Goal: Find specific page/section: Find specific page/section

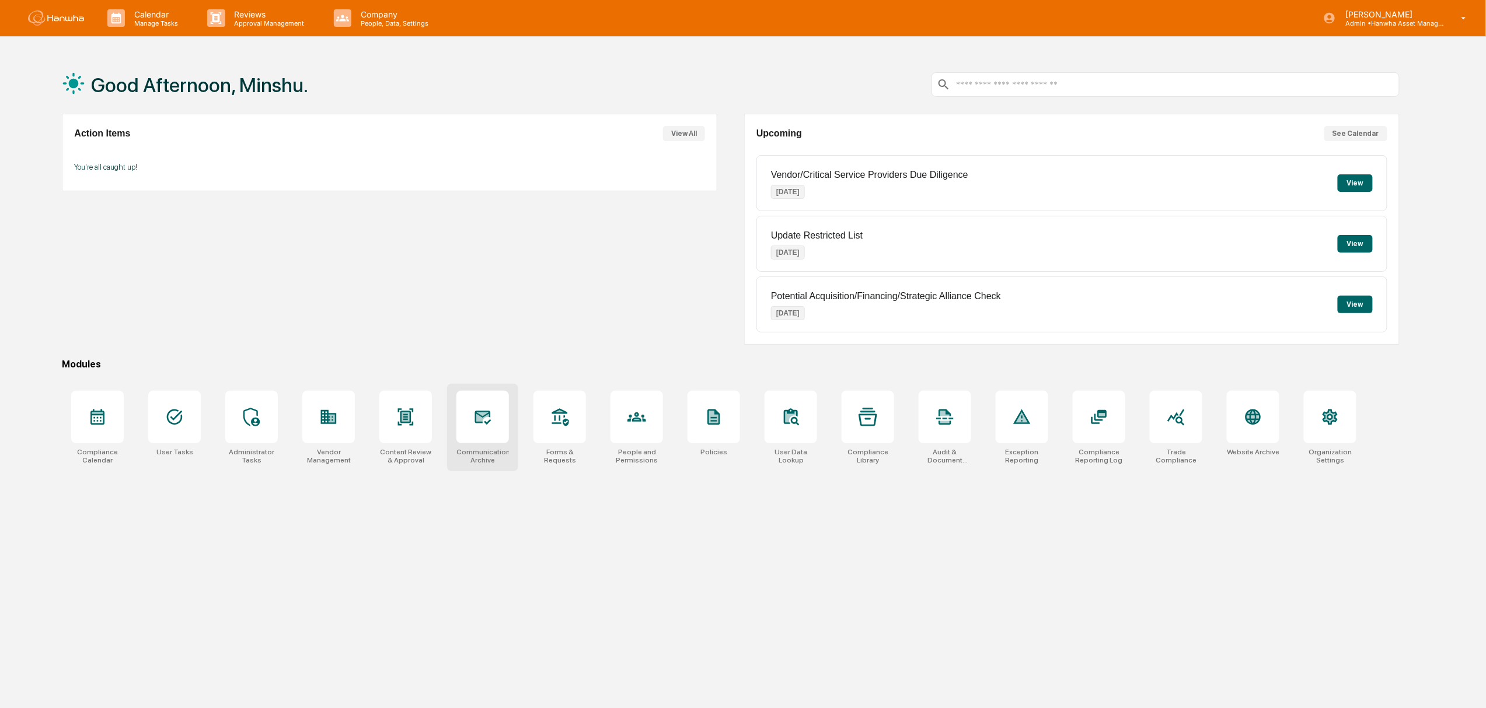
click at [466, 419] on div at bounding box center [482, 417] width 53 height 53
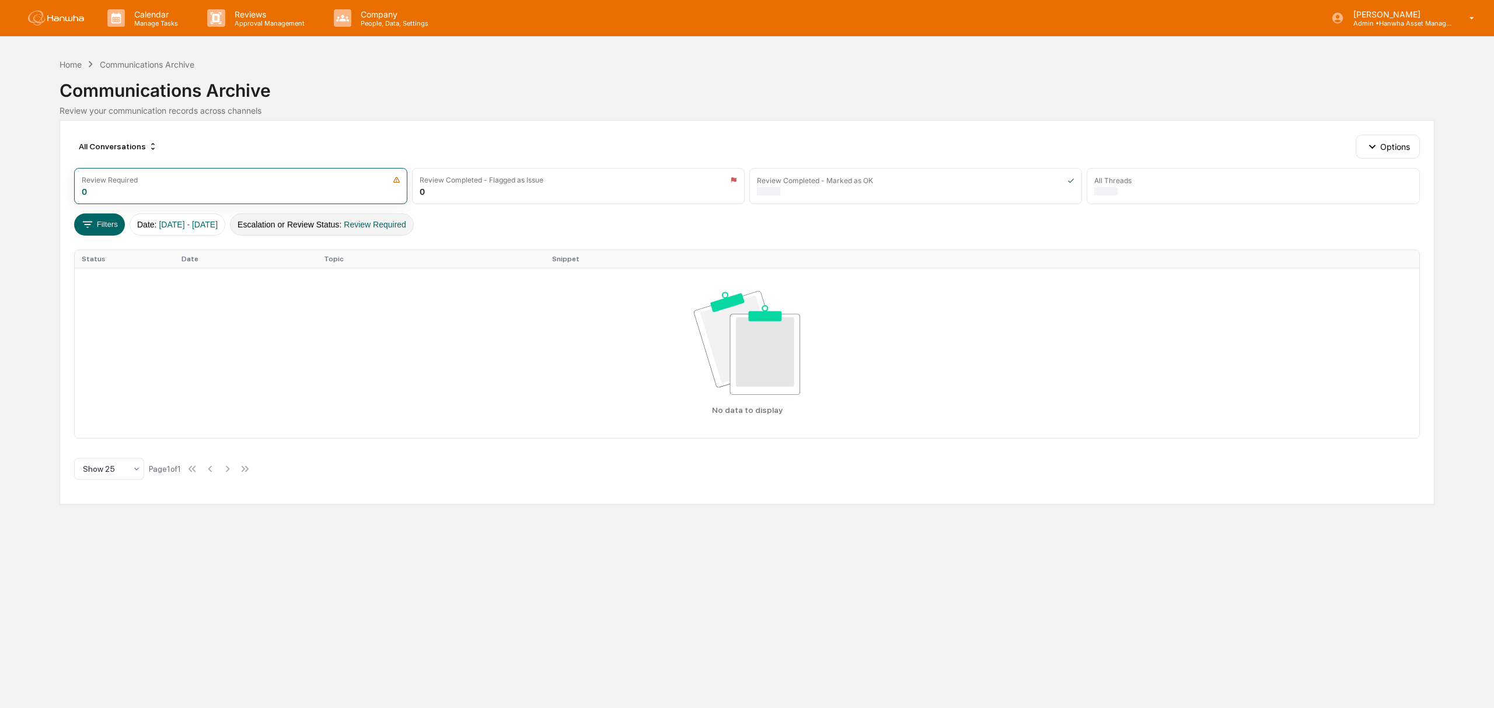
click at [404, 232] on button "Escalation or Review Status : Review Required" at bounding box center [322, 225] width 184 height 22
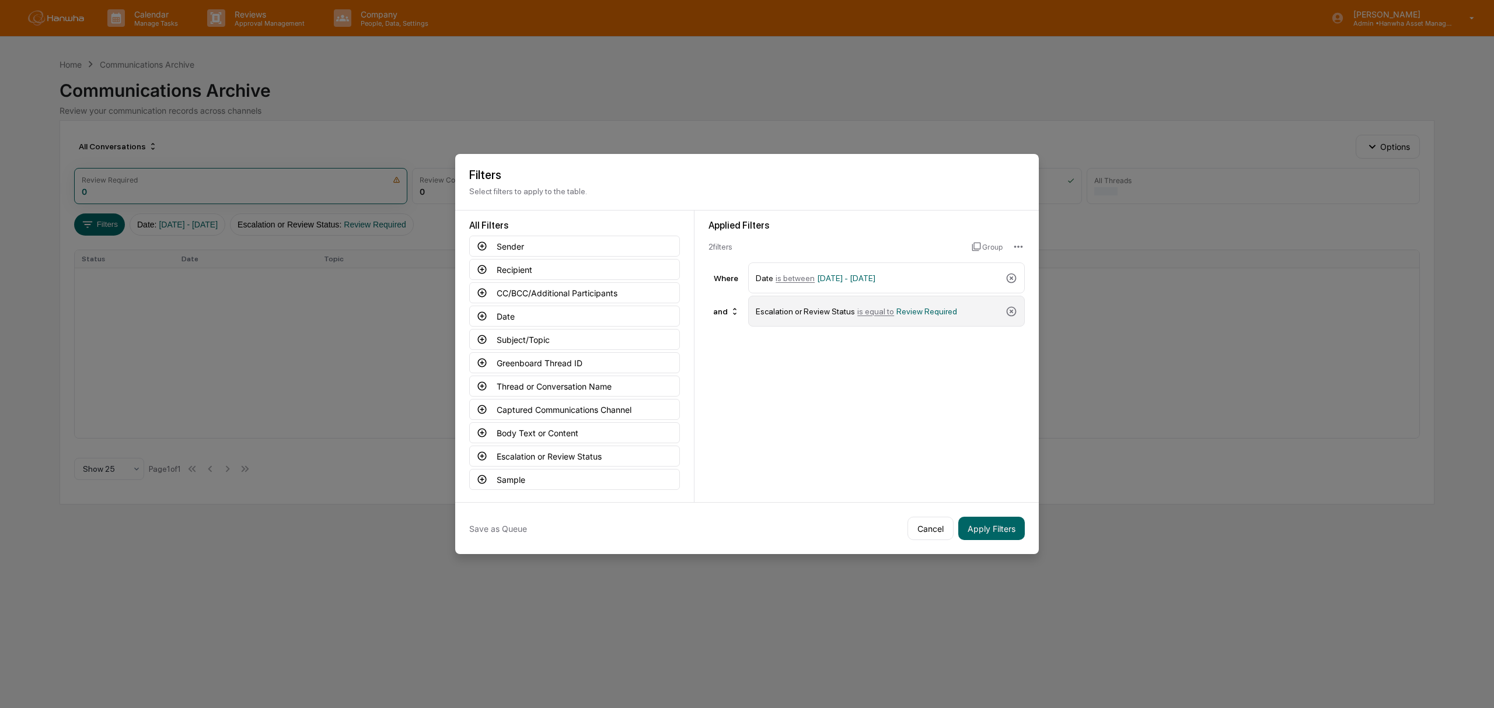
click at [1016, 306] on div "Escalation or Review Status is equal to Review Required" at bounding box center [886, 311] width 277 height 31
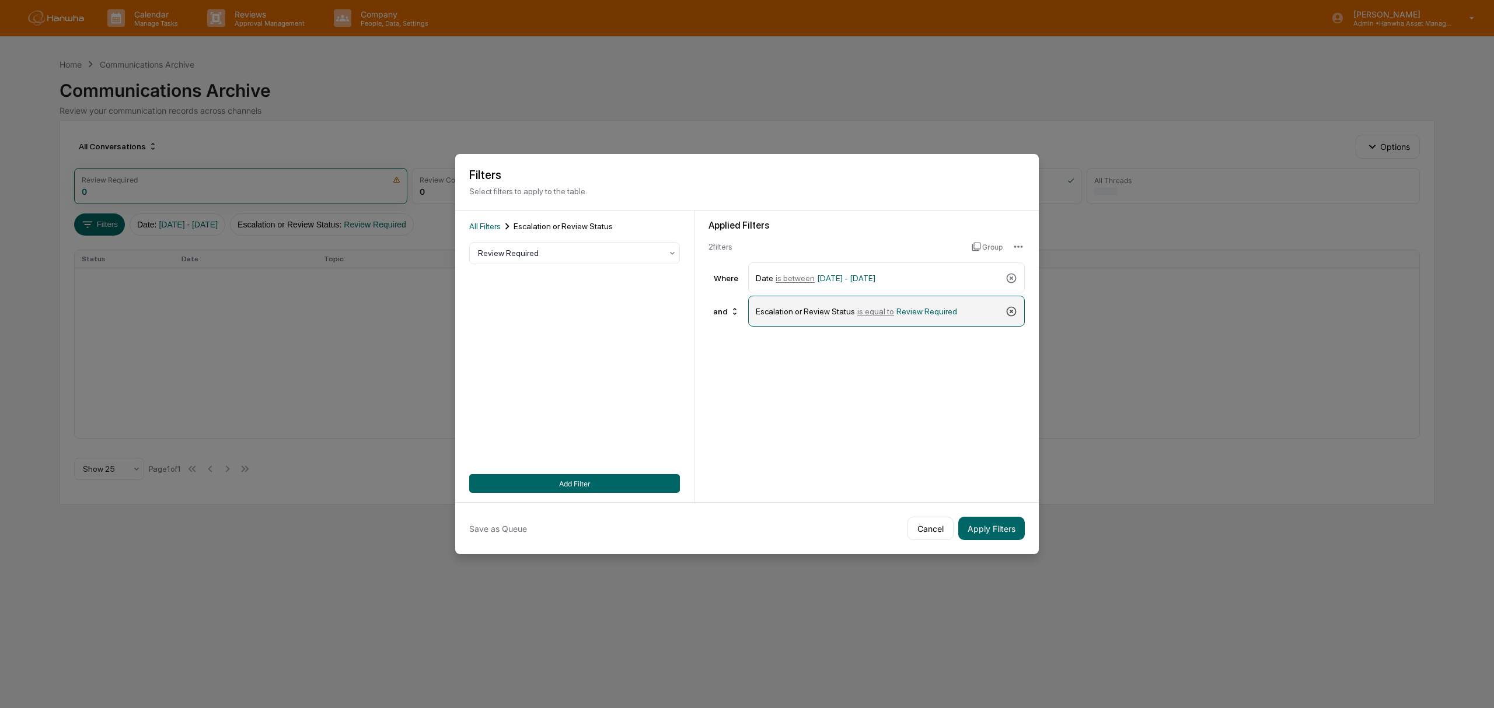
click at [1012, 308] on icon at bounding box center [1011, 312] width 12 height 12
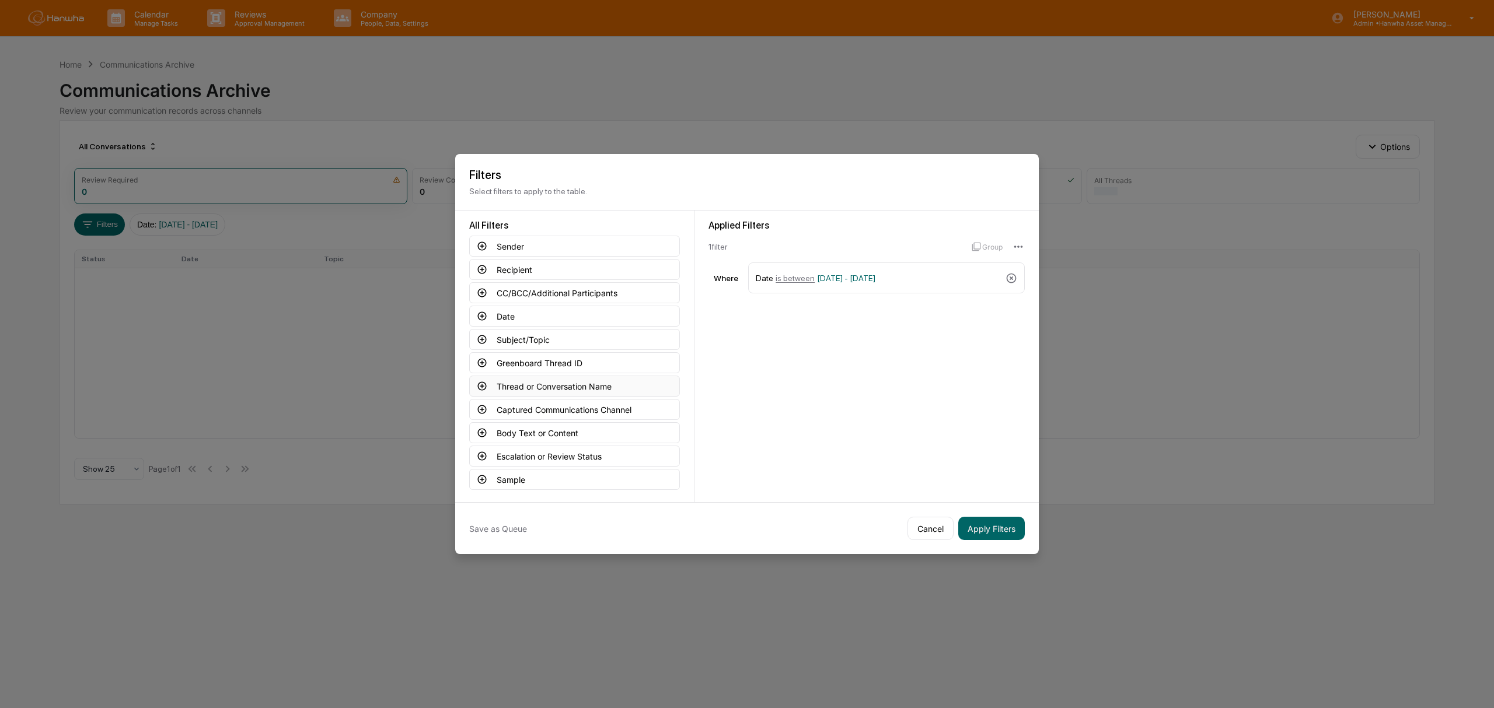
click at [538, 386] on button "Thread or Conversation Name" at bounding box center [574, 386] width 211 height 21
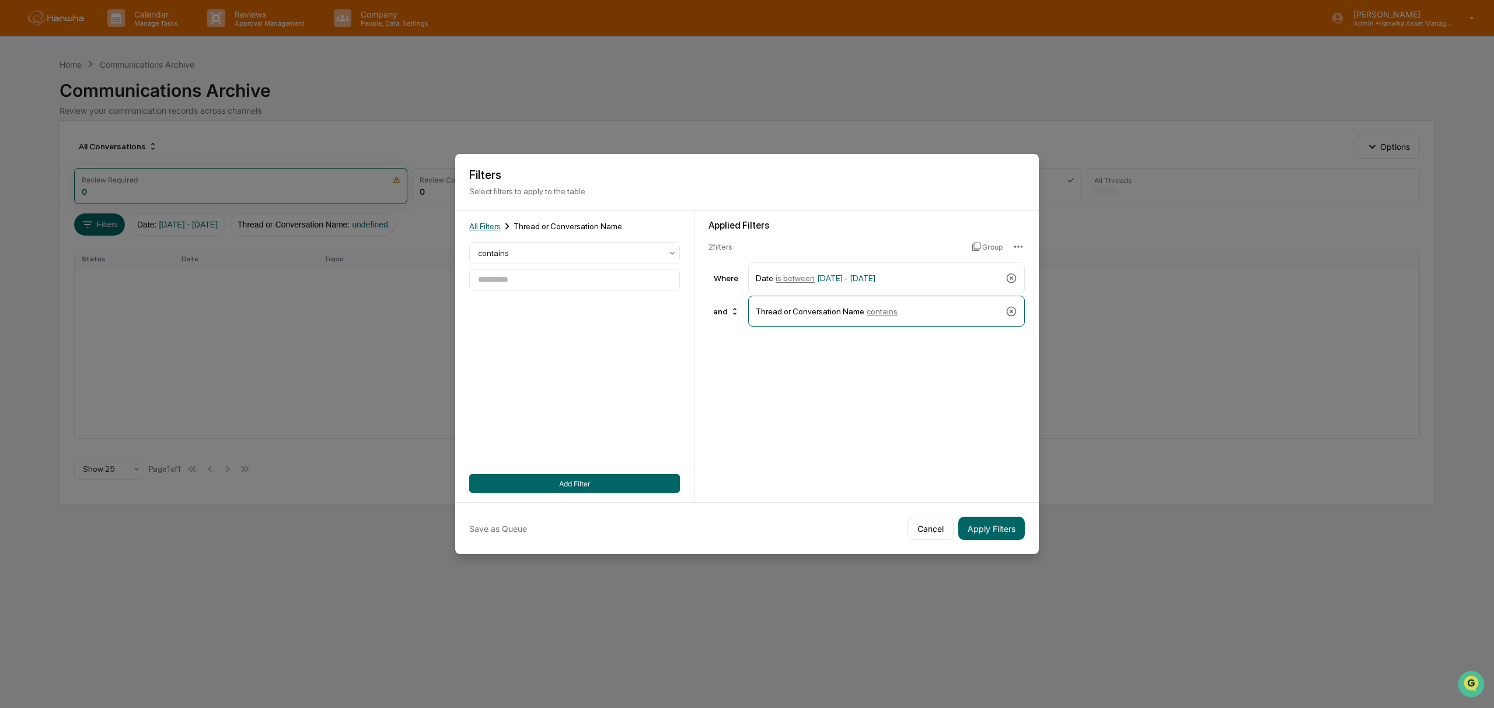
click at [497, 228] on span "All Filters" at bounding box center [485, 226] width 32 height 9
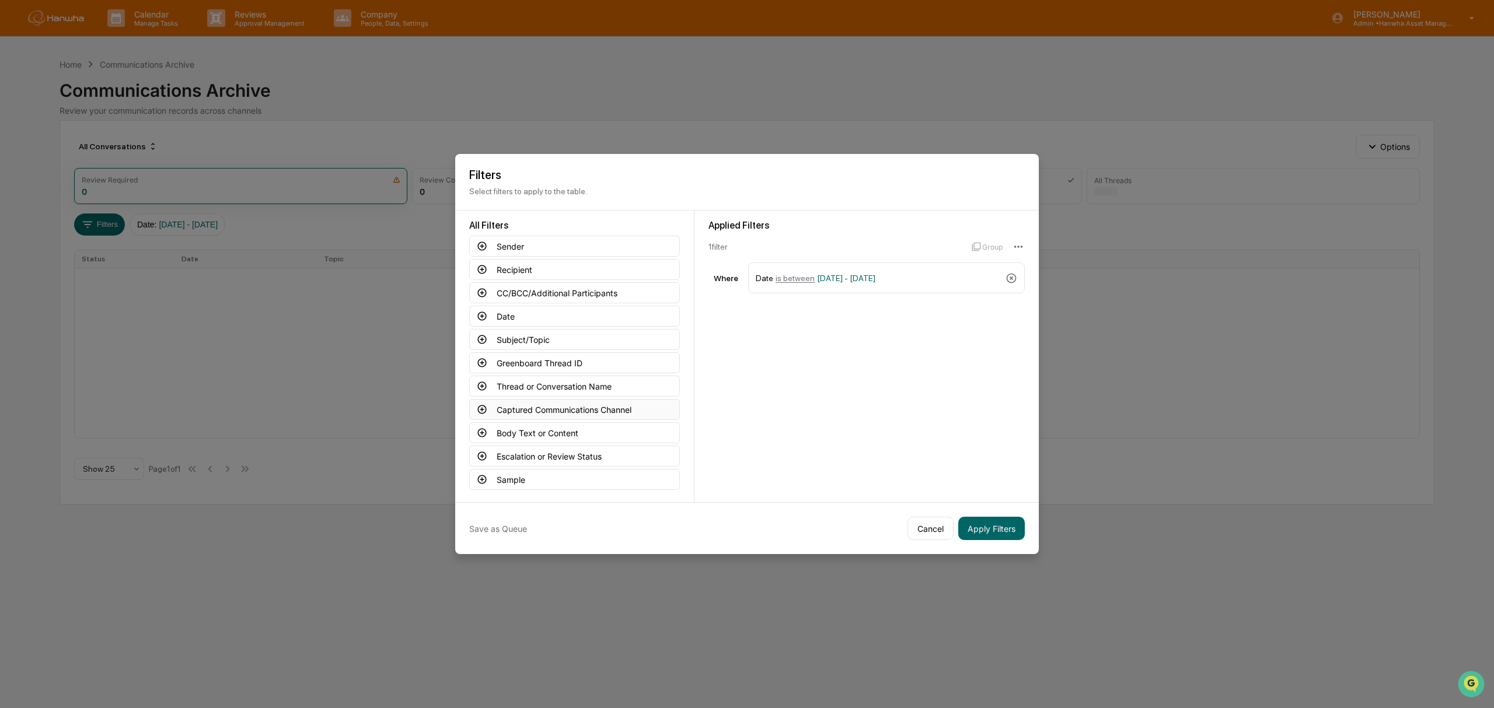
click at [554, 407] on button "Captured Communications Channel" at bounding box center [574, 409] width 211 height 21
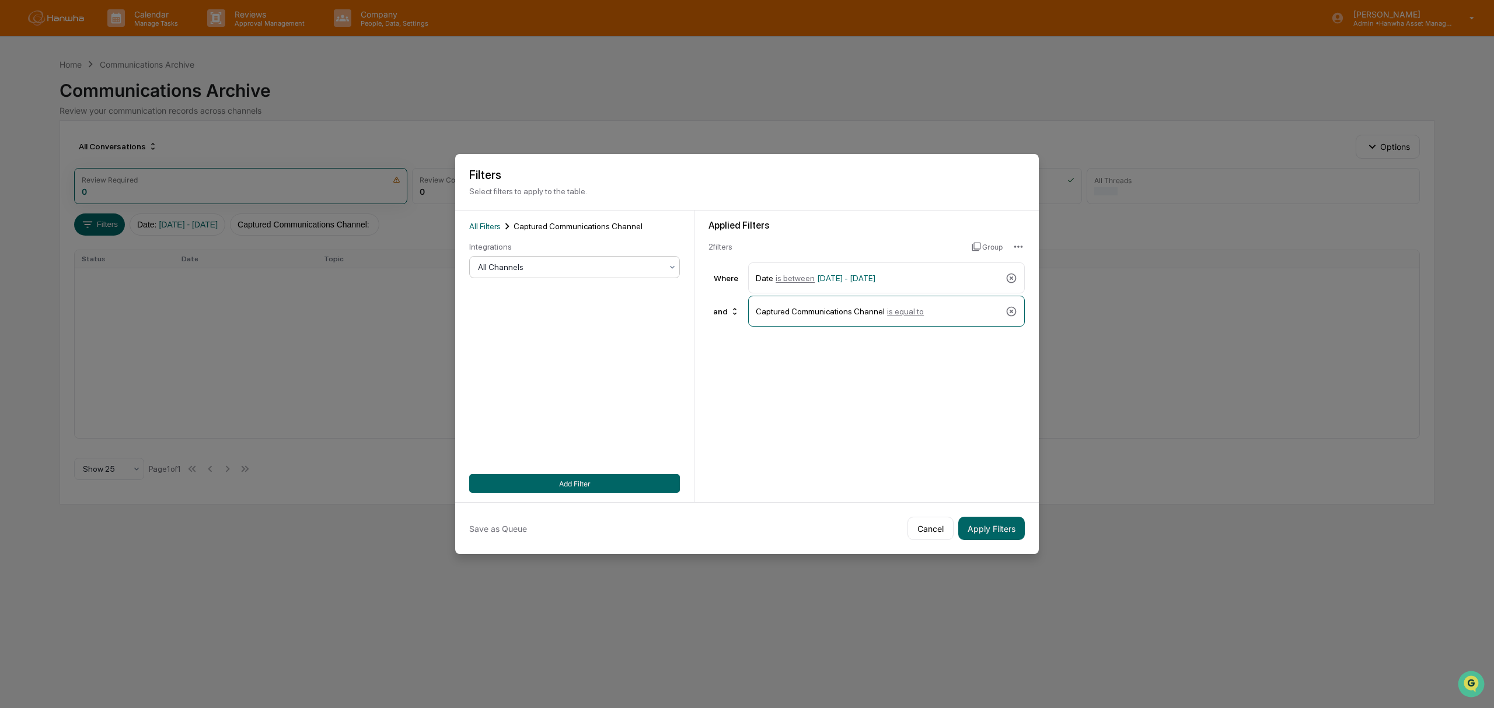
click at [515, 264] on div at bounding box center [570, 267] width 184 height 12
click at [499, 320] on div "Email" at bounding box center [574, 320] width 209 height 23
click at [544, 477] on button "Add Filter" at bounding box center [574, 483] width 211 height 19
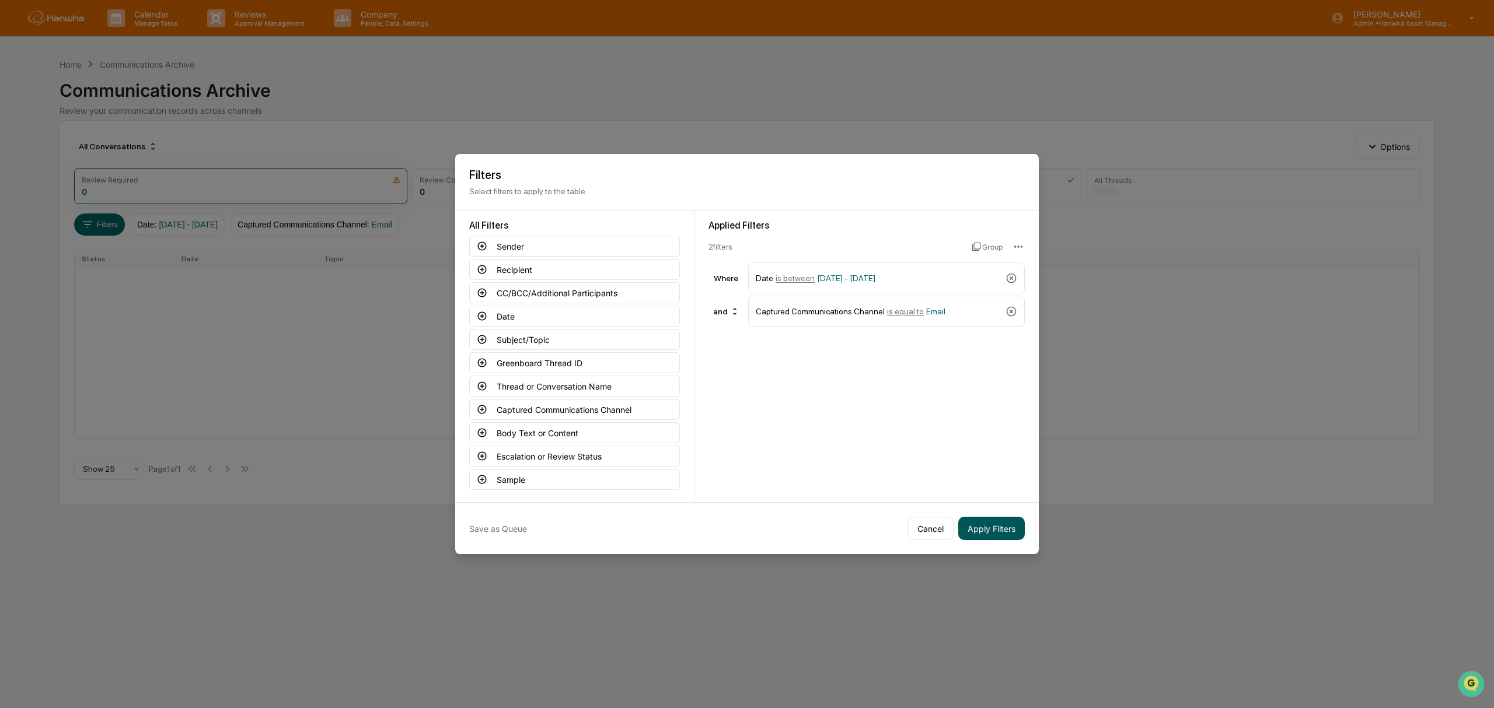
click at [999, 537] on button "Apply Filters" at bounding box center [991, 528] width 67 height 23
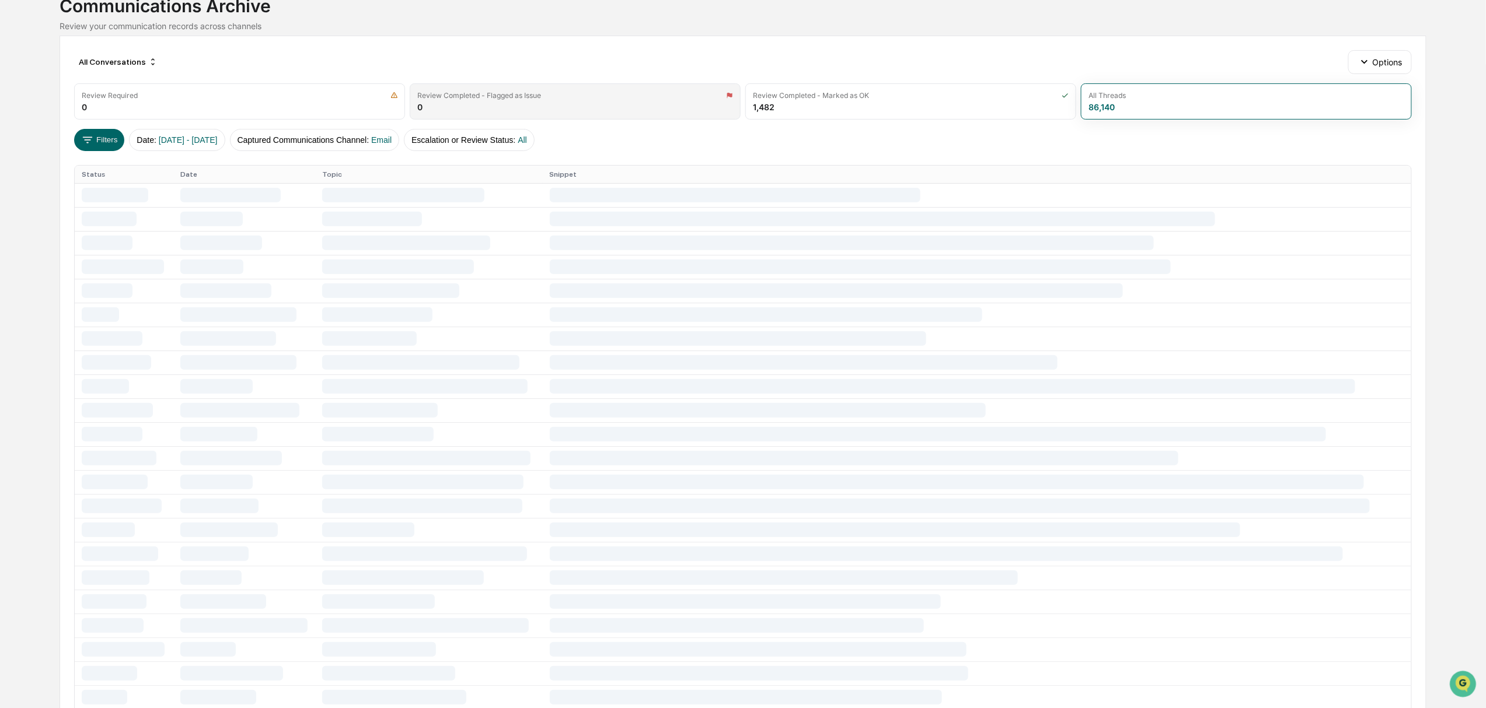
scroll to position [70, 0]
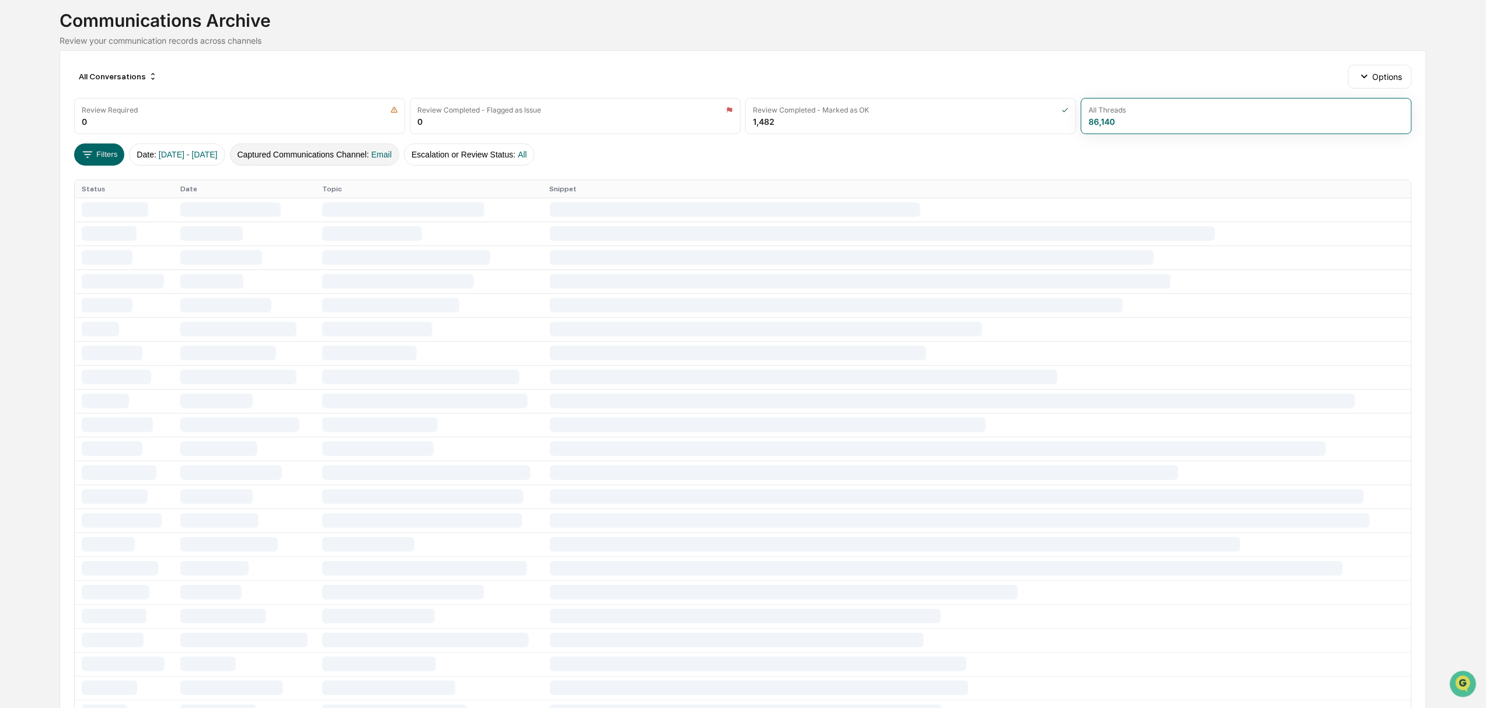
click at [276, 156] on button "Captured Communications Channel : Email" at bounding box center [315, 155] width 170 height 22
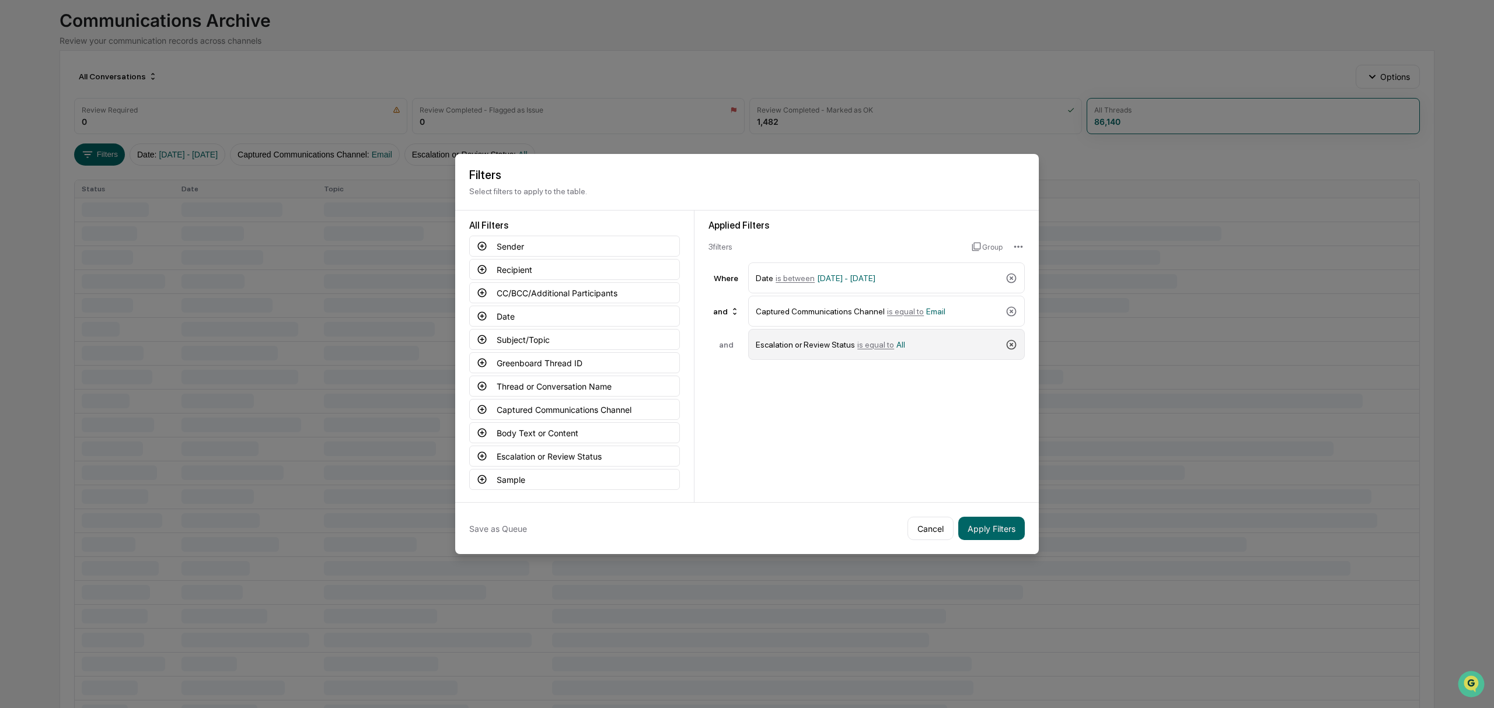
click at [1014, 351] on icon at bounding box center [1011, 345] width 12 height 12
click at [977, 526] on button "Apply Filters" at bounding box center [991, 528] width 67 height 23
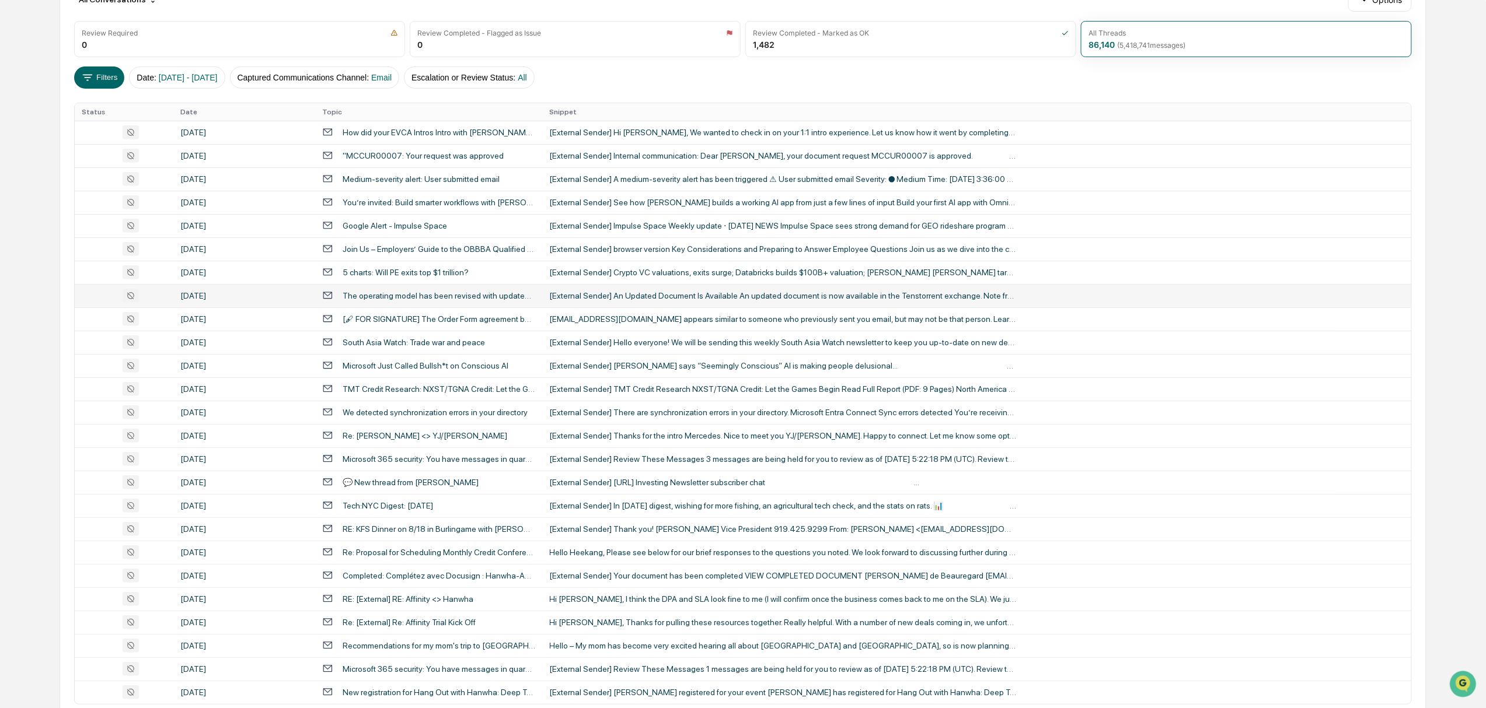
scroll to position [211, 0]
